Goal: Share content

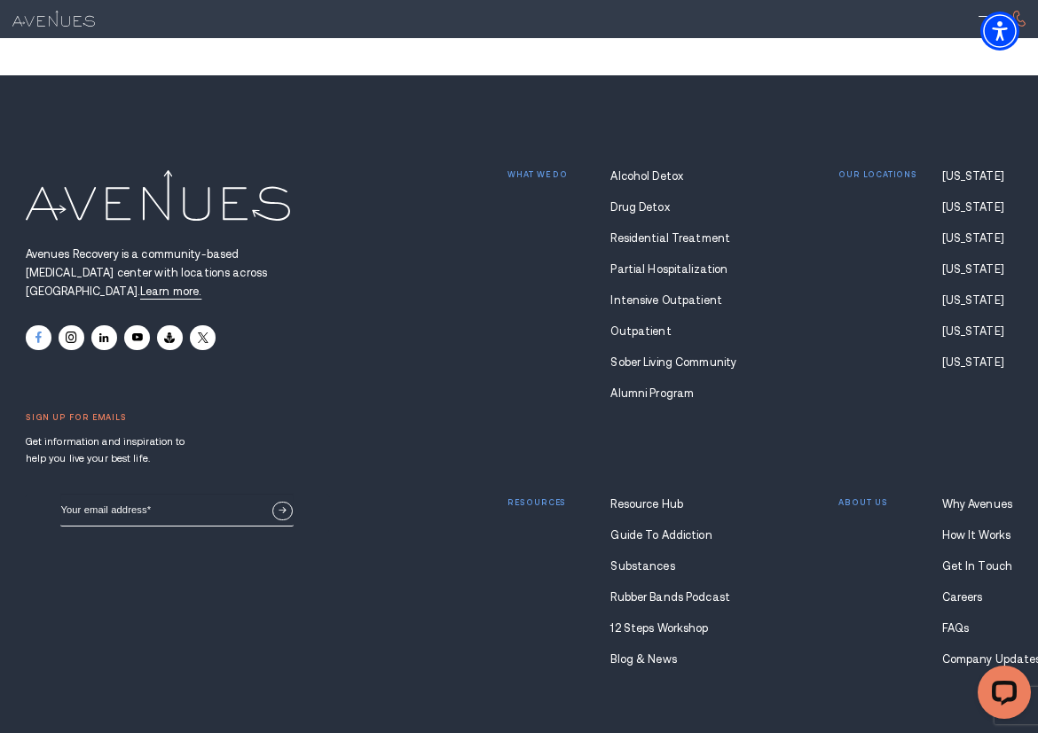
click at [37, 333] on icon at bounding box center [38, 339] width 6 height 12
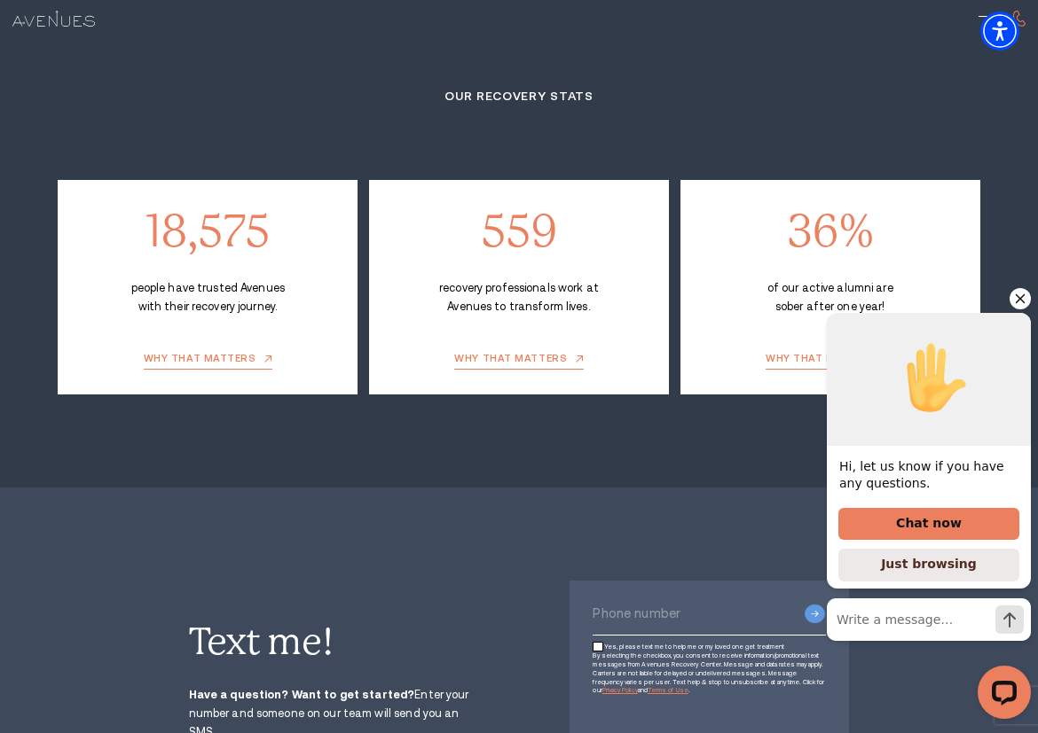
scroll to position [2687, 0]
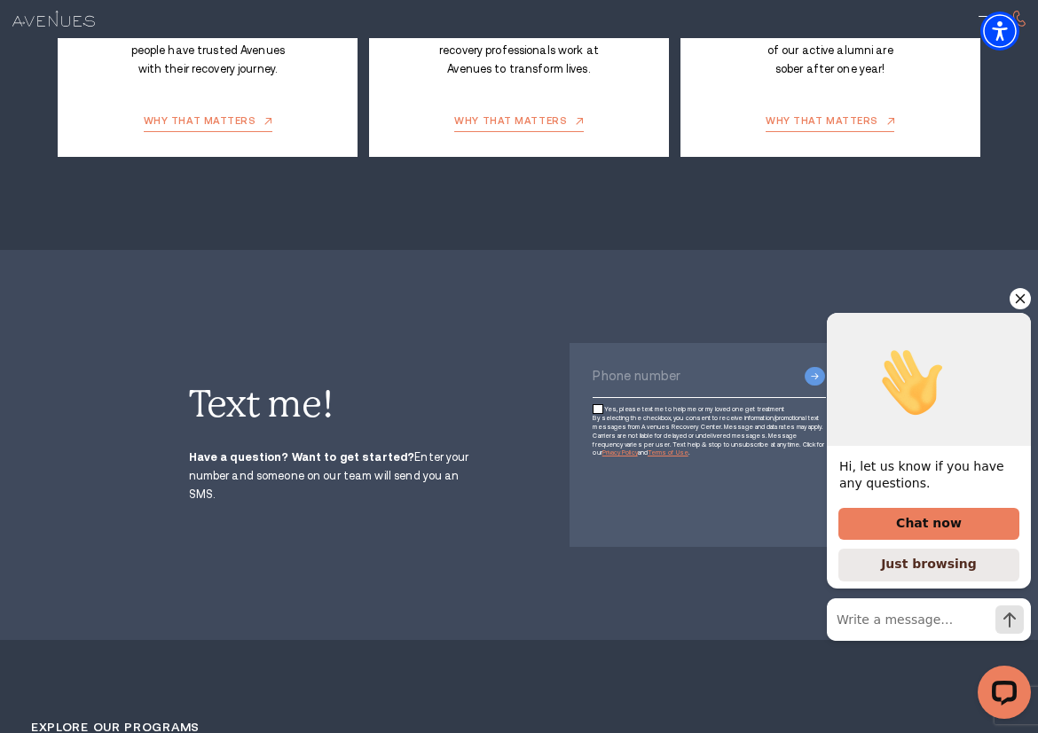
click at [1015, 294] on icon "Hide greeting" at bounding box center [1020, 299] width 10 height 10
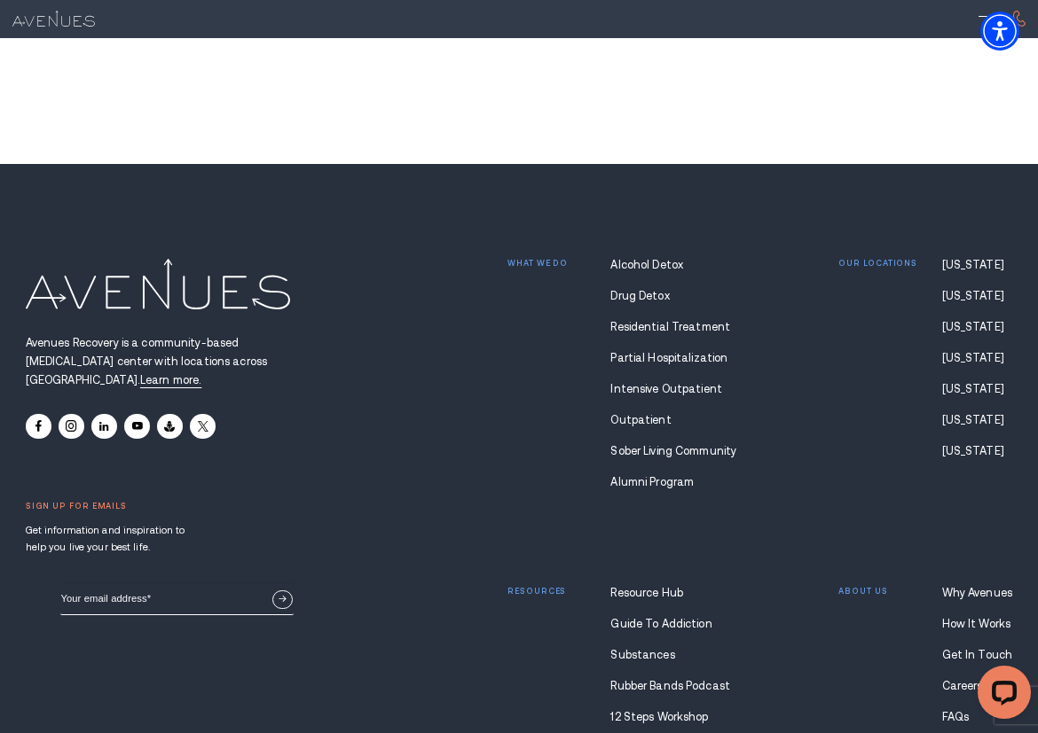
scroll to position [11680, 0]
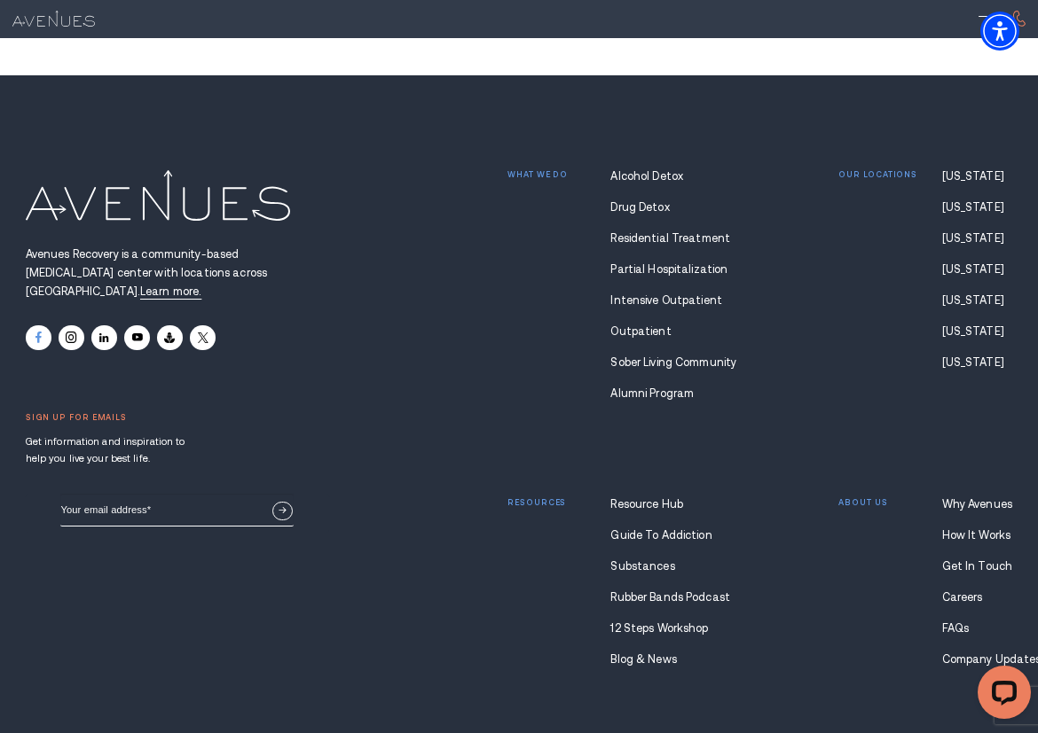
click at [43, 325] on link at bounding box center [39, 337] width 26 height 25
